Goal: Use online tool/utility: Utilize a website feature to perform a specific function

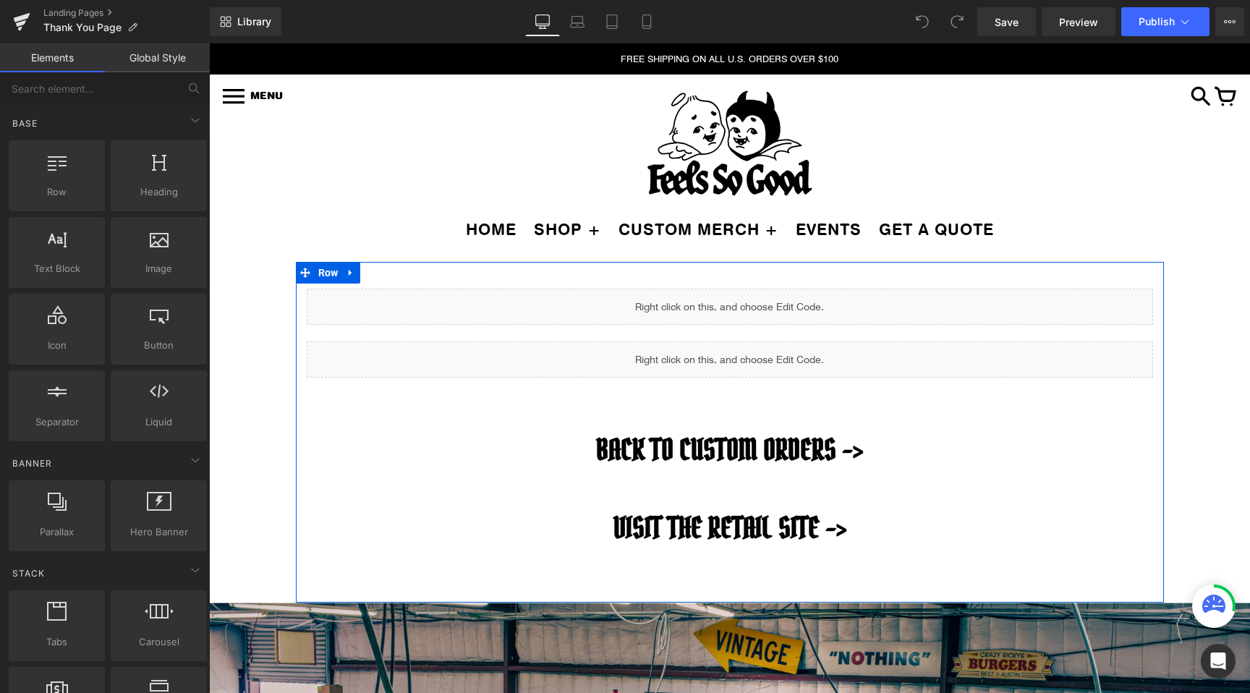
click at [748, 302] on div "Liquid" at bounding box center [730, 307] width 846 height 36
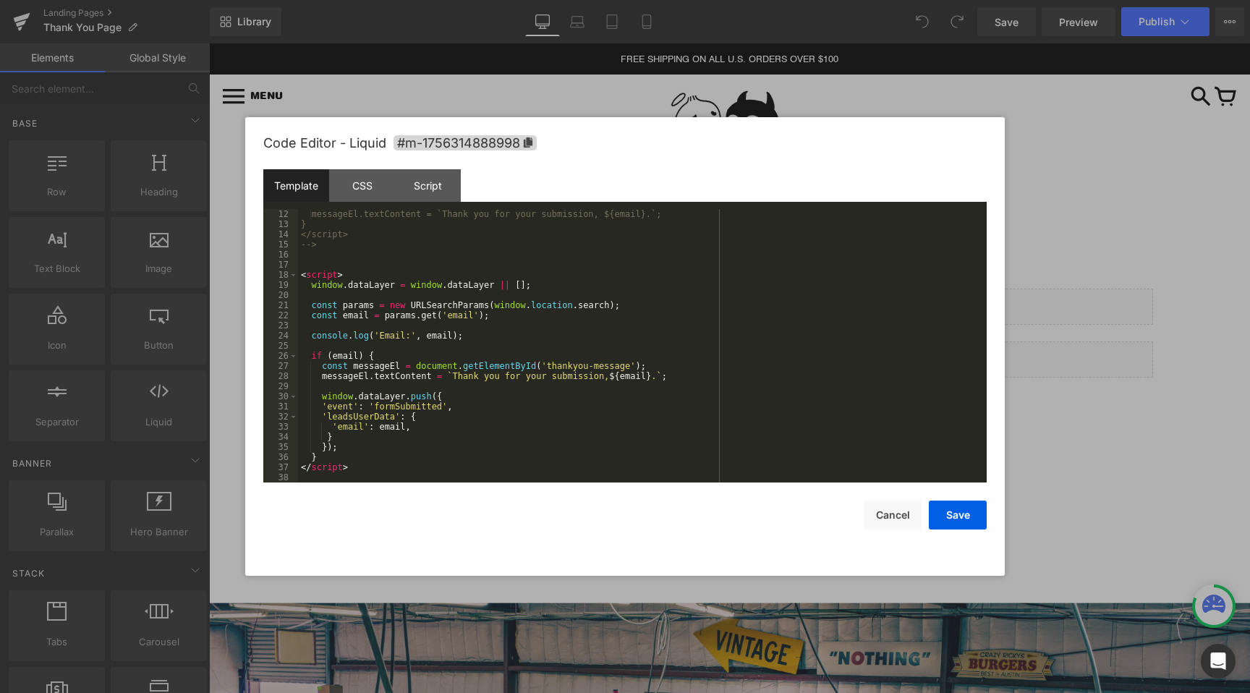
scroll to position [111, 0]
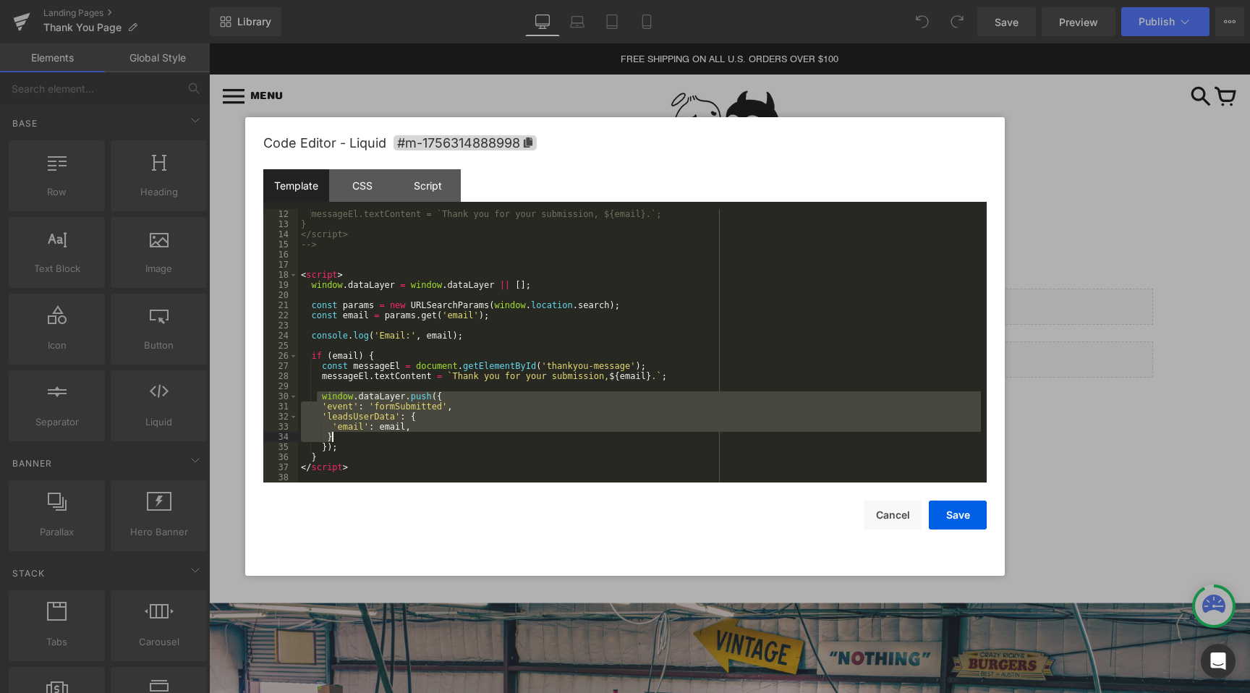
drag, startPoint x: 317, startPoint y: 398, endPoint x: 447, endPoint y: 435, distance: 135.3
click at [447, 435] on div "messageEl.textContent = `Thank you for your submission, ${email}.`; } </script>…" at bounding box center [639, 356] width 683 height 294
click at [437, 443] on div "messageEl.textContent = `Thank you for your submission, ${email}.`; } </script>…" at bounding box center [639, 356] width 683 height 294
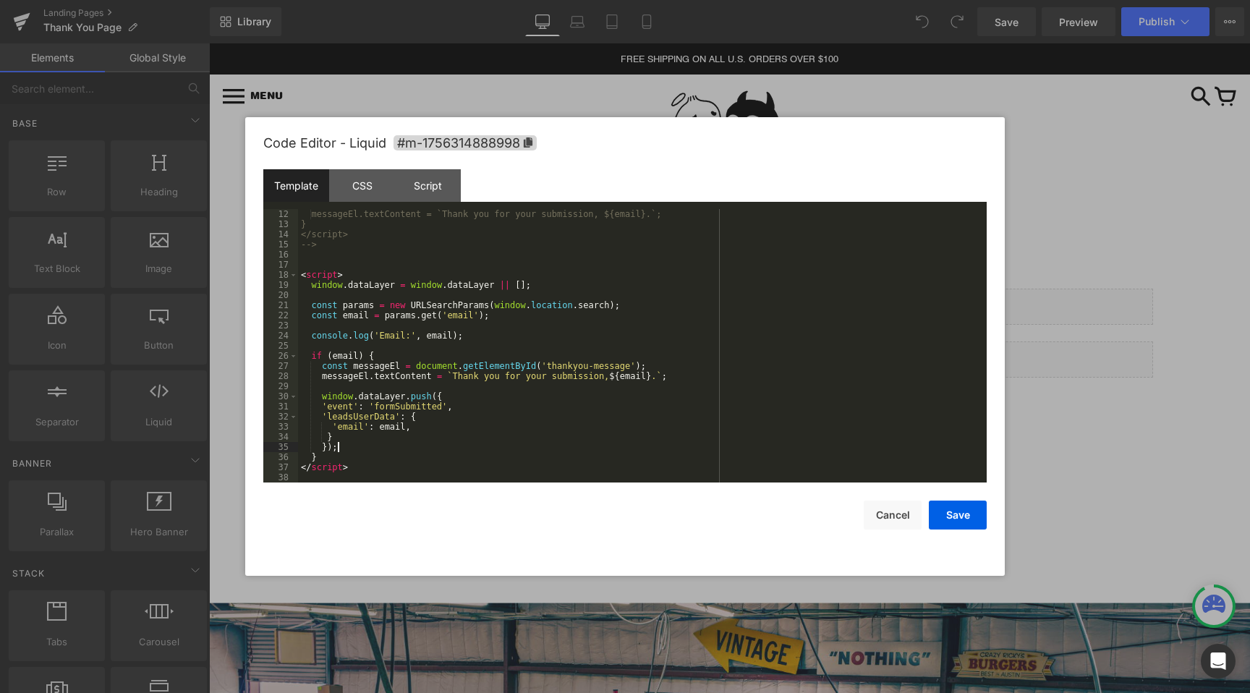
click at [439, 437] on div "messageEl.textContent = `Thank you for your submission, ${email}.`; } </script>…" at bounding box center [639, 356] width 683 height 294
click at [304, 260] on div "messageEl.textContent = `Thank you for your submission, ${email}.`; } </script>…" at bounding box center [639, 356] width 683 height 294
click at [889, 524] on button "Cancel" at bounding box center [892, 514] width 58 height 29
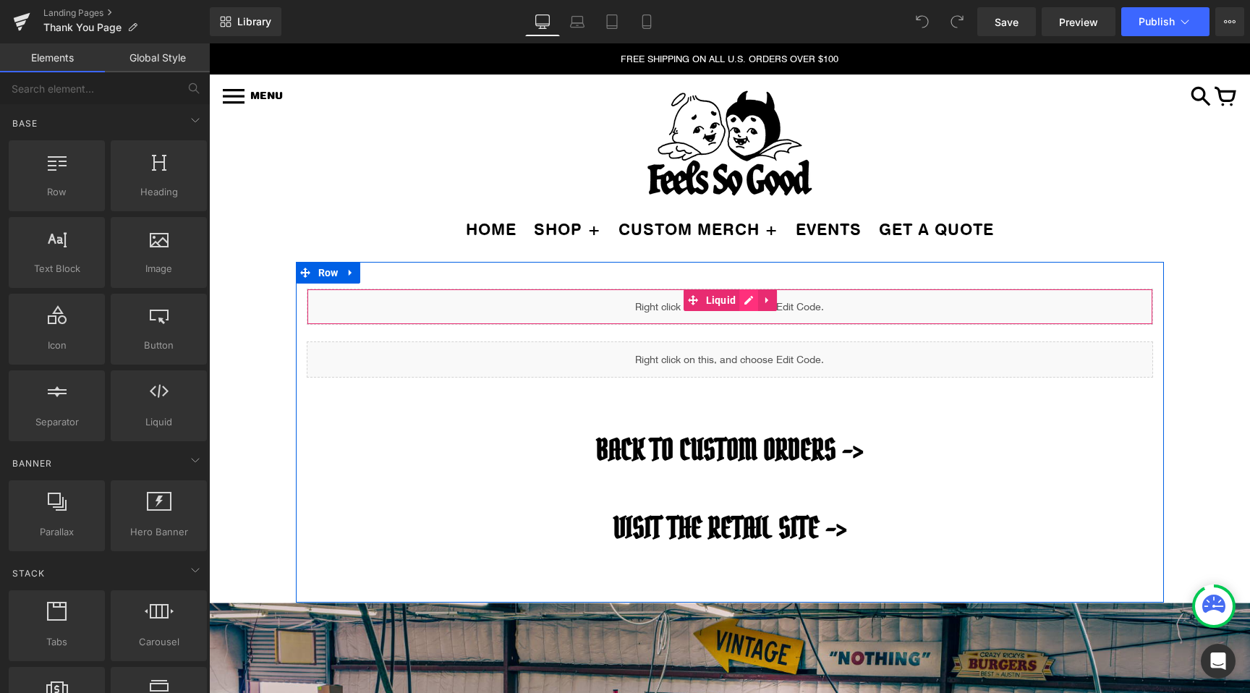
click at [746, 302] on div "Liquid" at bounding box center [730, 307] width 846 height 36
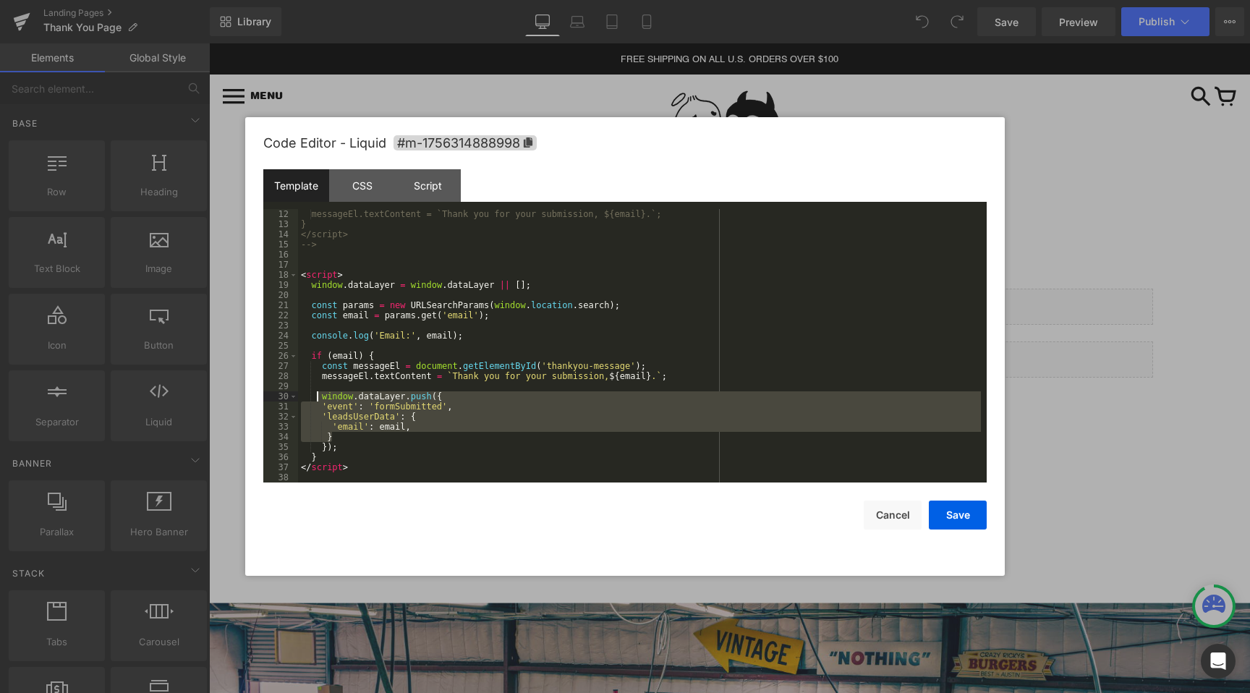
drag, startPoint x: 344, startPoint y: 434, endPoint x: 316, endPoint y: 401, distance: 43.1
click at [316, 401] on div "messageEl.textContent = `Thank you for your submission, ${email}.`; } </script>…" at bounding box center [639, 356] width 683 height 294
click at [321, 397] on div "messageEl.textContent = `Thank you for your submission, ${email}.`; } </script>…" at bounding box center [639, 356] width 683 height 294
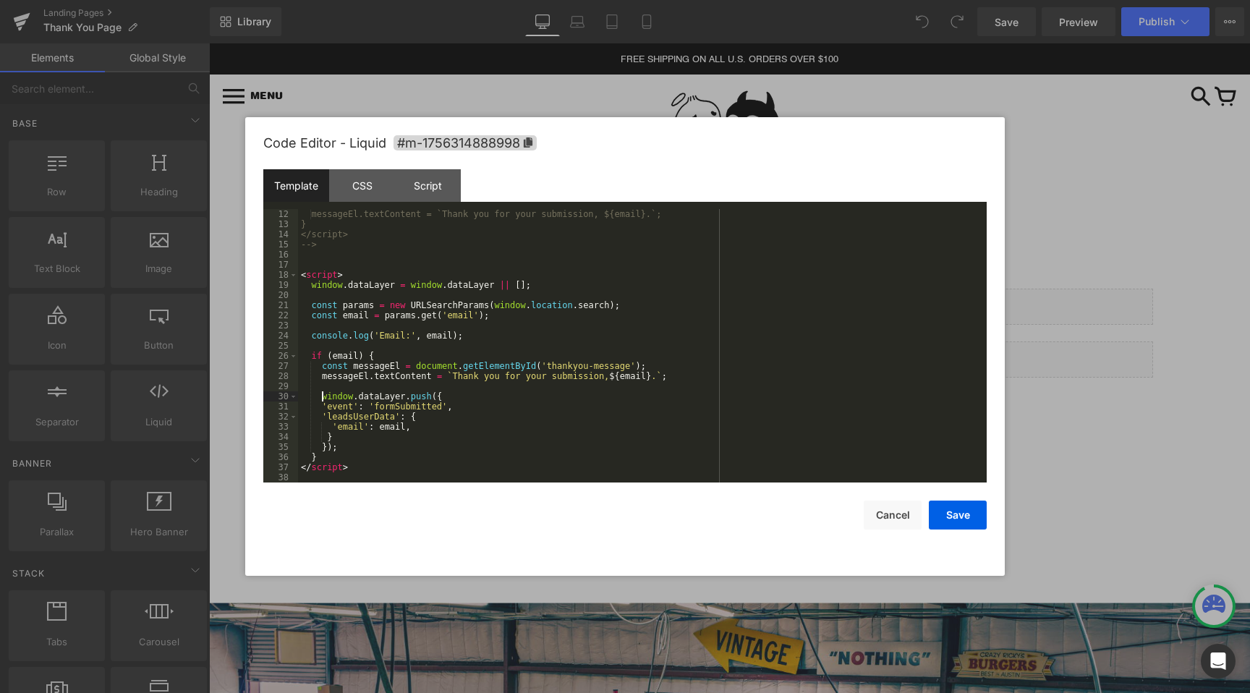
click at [335, 354] on div "messageEl.textContent = `Thank you for your submission, ${email}.`; } </script>…" at bounding box center [639, 356] width 683 height 294
click at [318, 354] on div "messageEl.textContent = `Thank you for your submission, ${email}.`; } </script>…" at bounding box center [639, 356] width 683 height 294
click at [417, 428] on div "messageEl.textContent = `Thank you for your submission, ${email}.`; } </script>…" at bounding box center [639, 356] width 683 height 294
